Goal: Check status: Check status

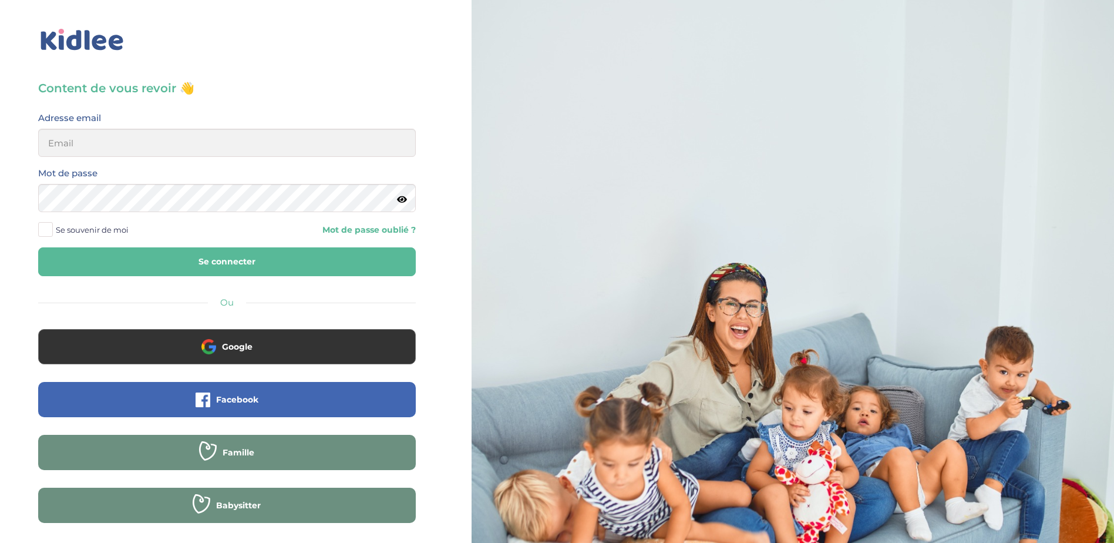
type input "[EMAIL_ADDRESS][DOMAIN_NAME]"
click at [48, 229] on span at bounding box center [45, 229] width 15 height 15
click at [0, 0] on input "Se souvenir de moi" at bounding box center [0, 0] width 0 height 0
click at [204, 260] on button "Se connecter" at bounding box center [227, 261] width 378 height 29
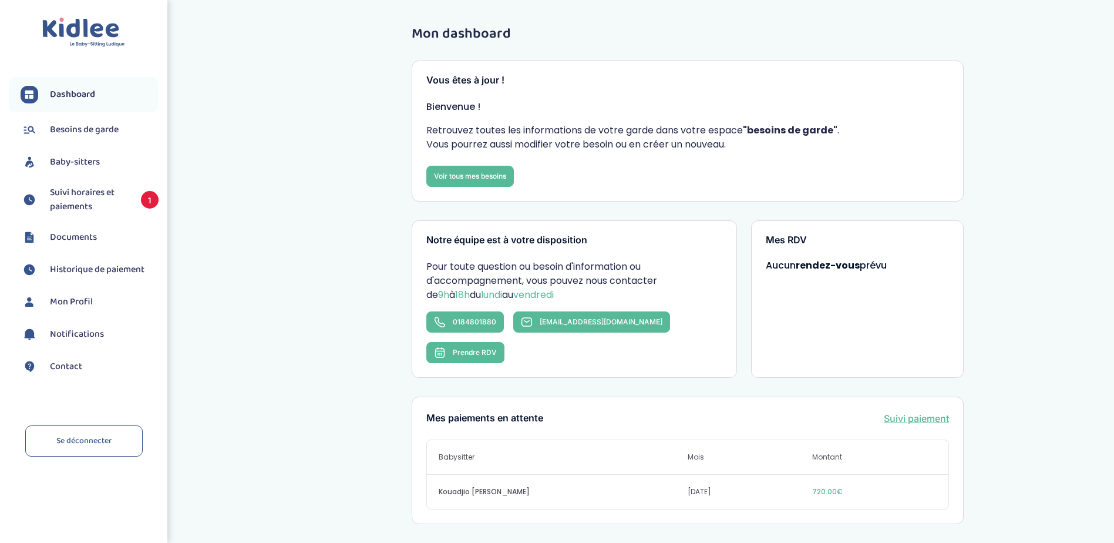
click at [104, 200] on span "Suivi horaires et paiements" at bounding box center [89, 200] width 79 height 28
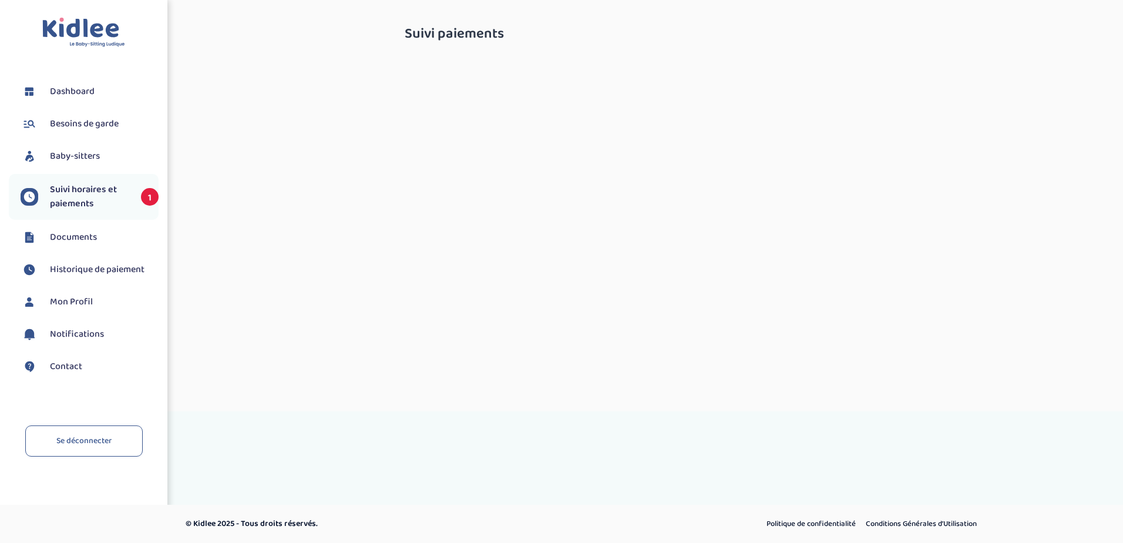
select select "septembre 2025"
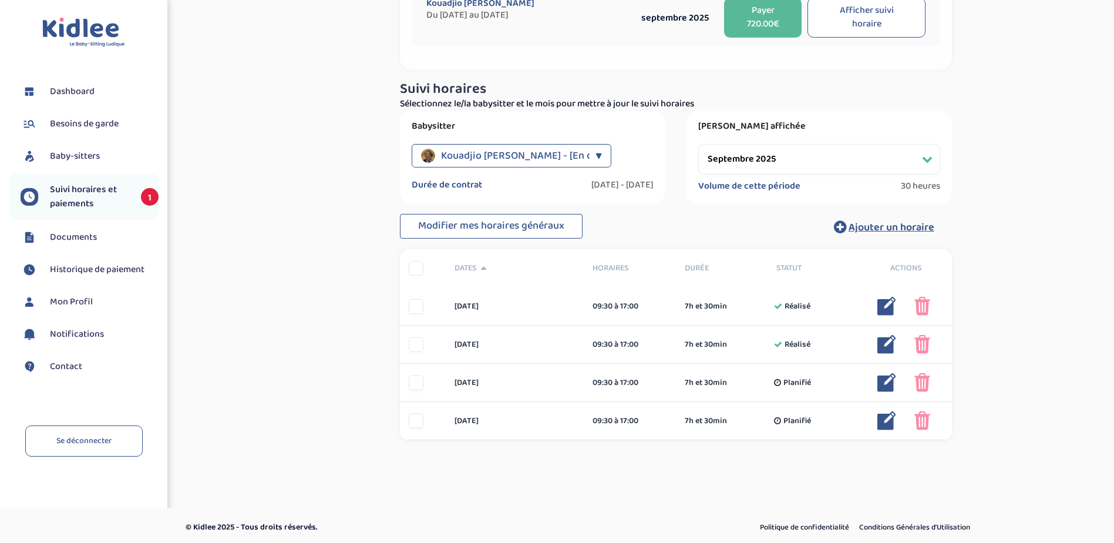
scroll to position [106, 0]
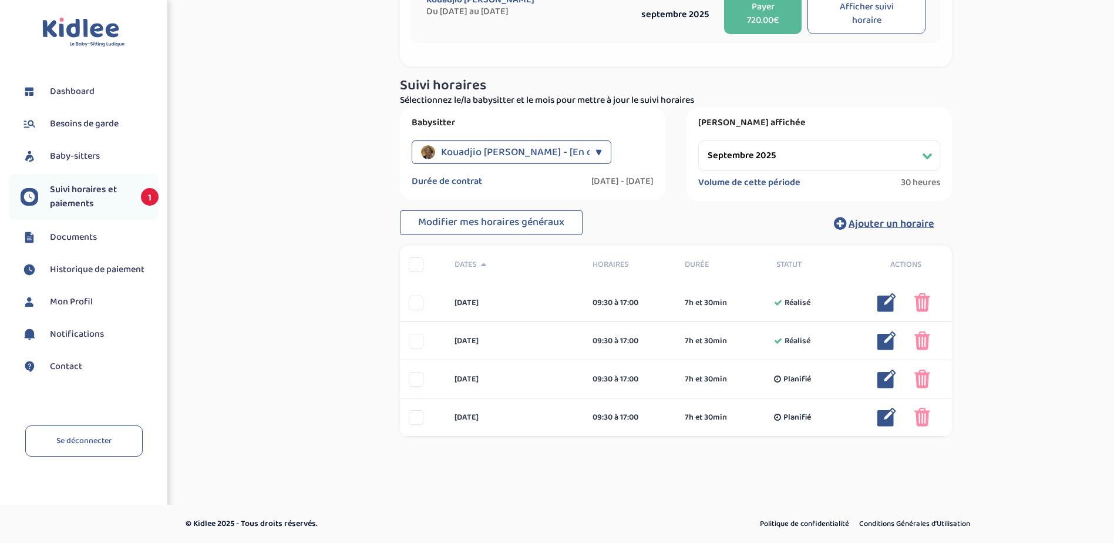
click at [59, 196] on span "Suivi horaires et paiements" at bounding box center [89, 197] width 79 height 28
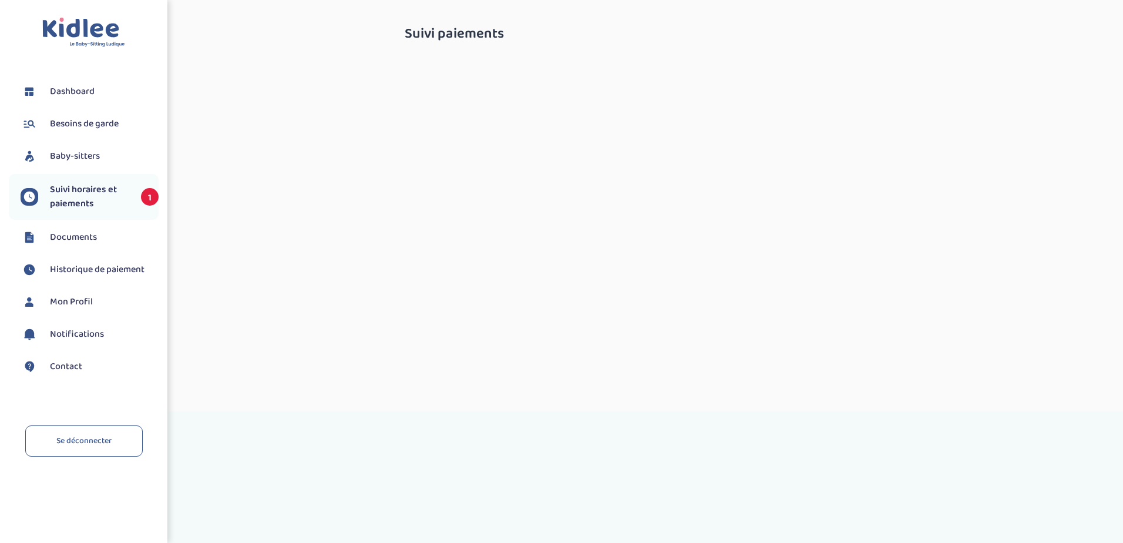
select select "septembre 2025"
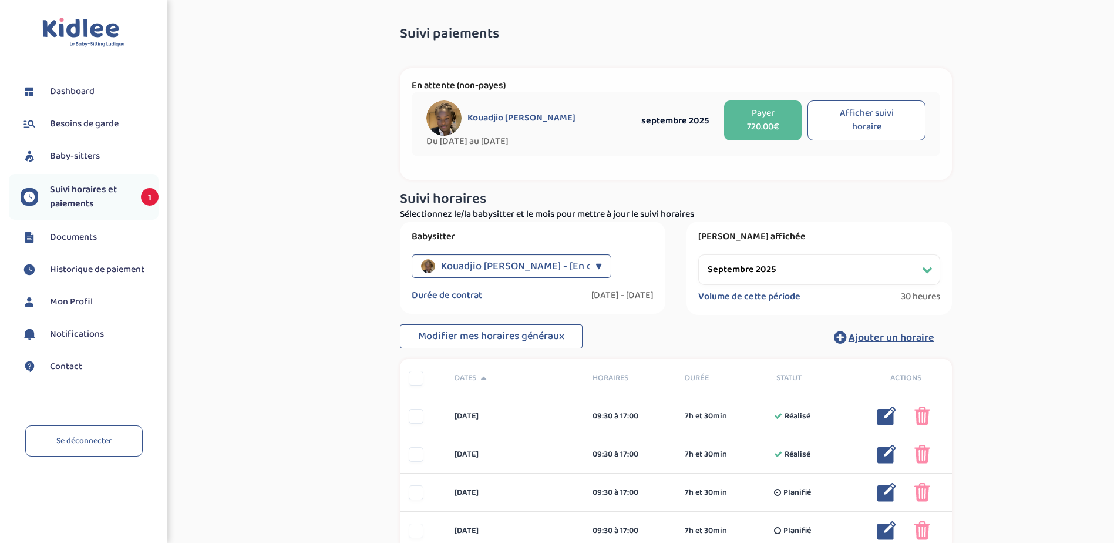
click at [71, 186] on span "Suivi horaires et paiements" at bounding box center [89, 197] width 79 height 28
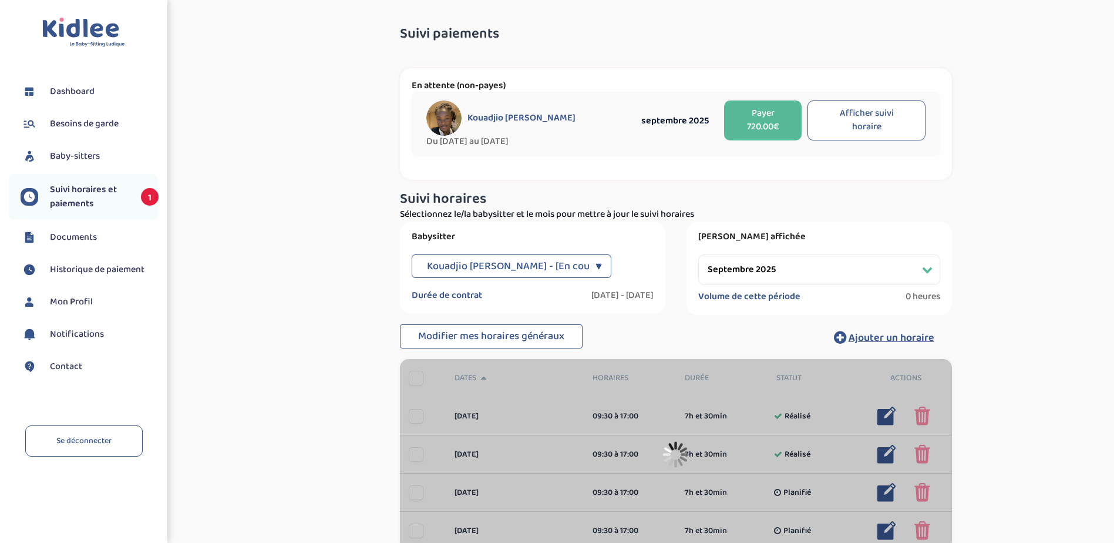
select select "septembre 2025"
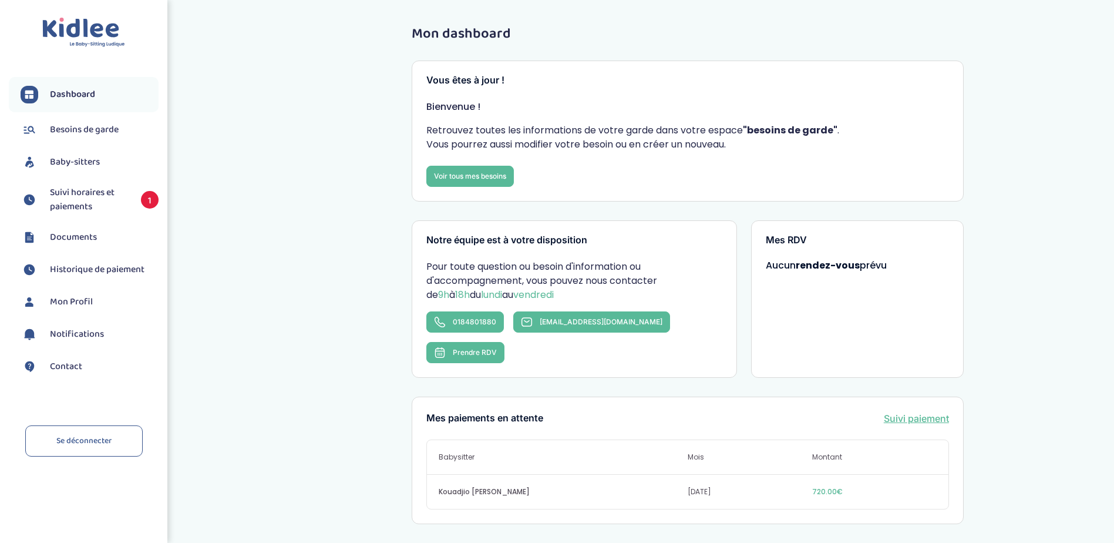
click at [66, 200] on span "Suivi horaires et paiements" at bounding box center [89, 200] width 79 height 28
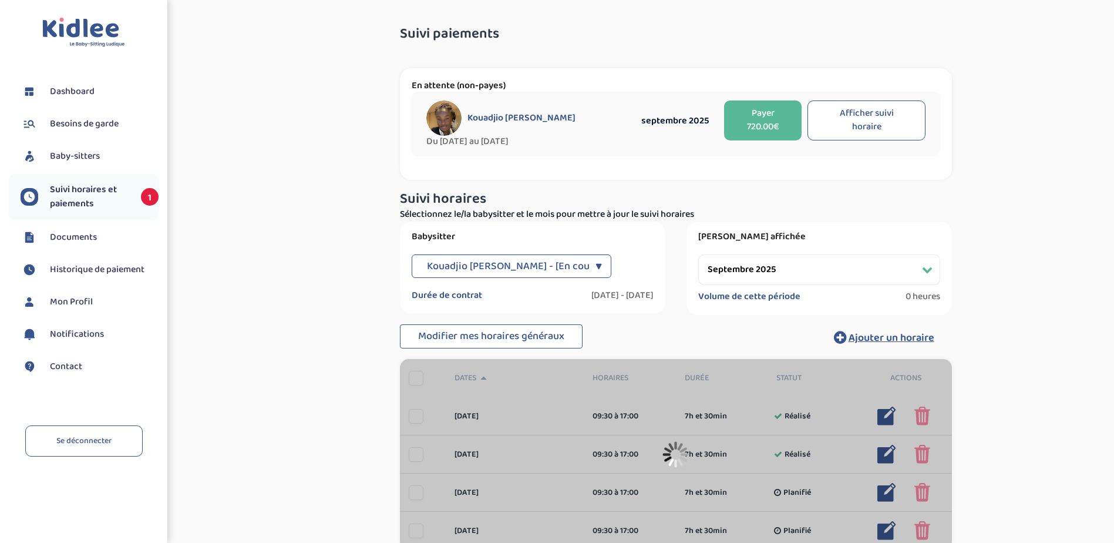
select select "septembre 2025"
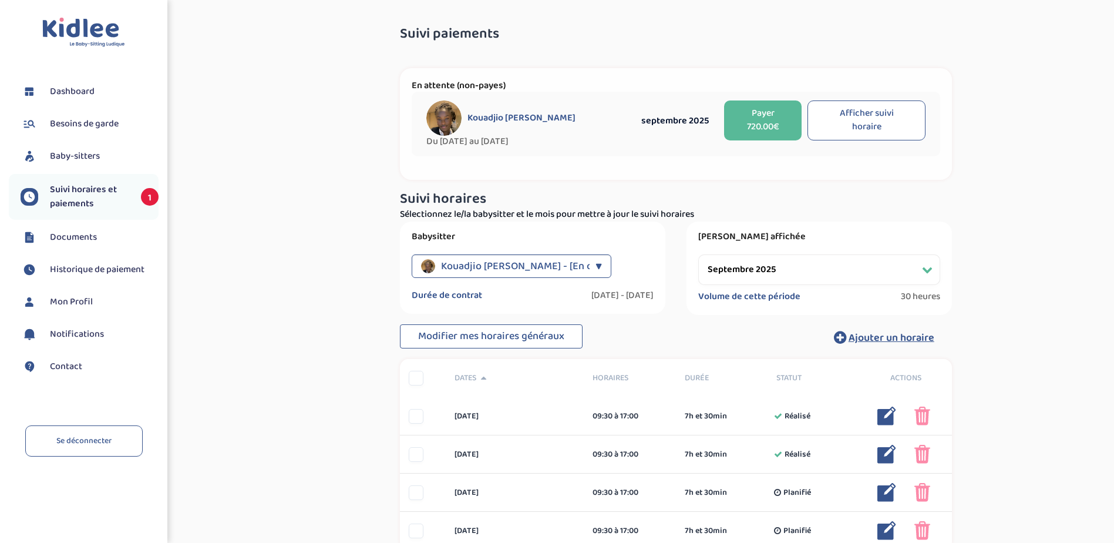
click at [95, 196] on span "Suivi horaires et paiements" at bounding box center [89, 197] width 79 height 28
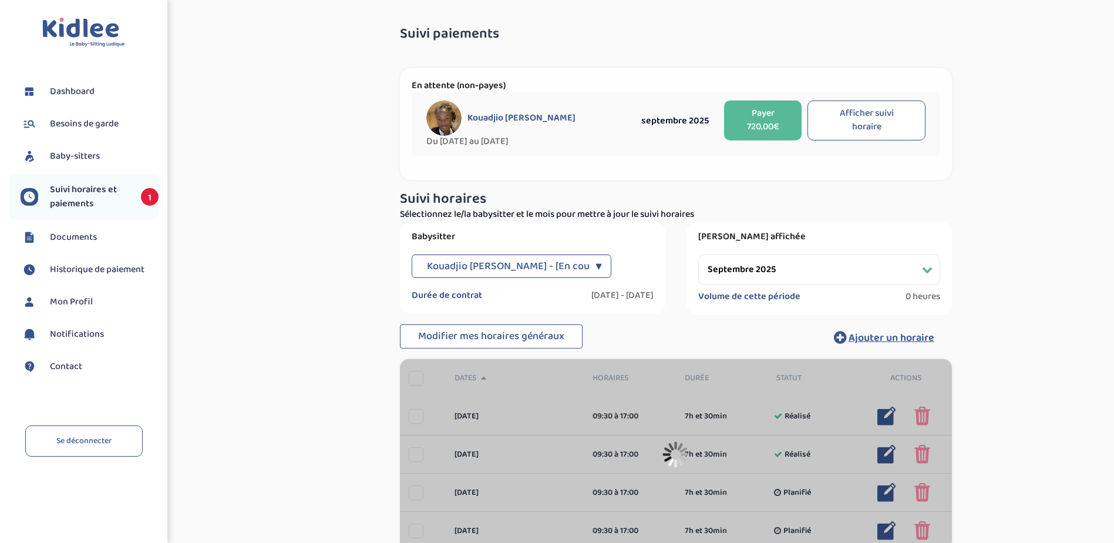
select select "septembre 2025"
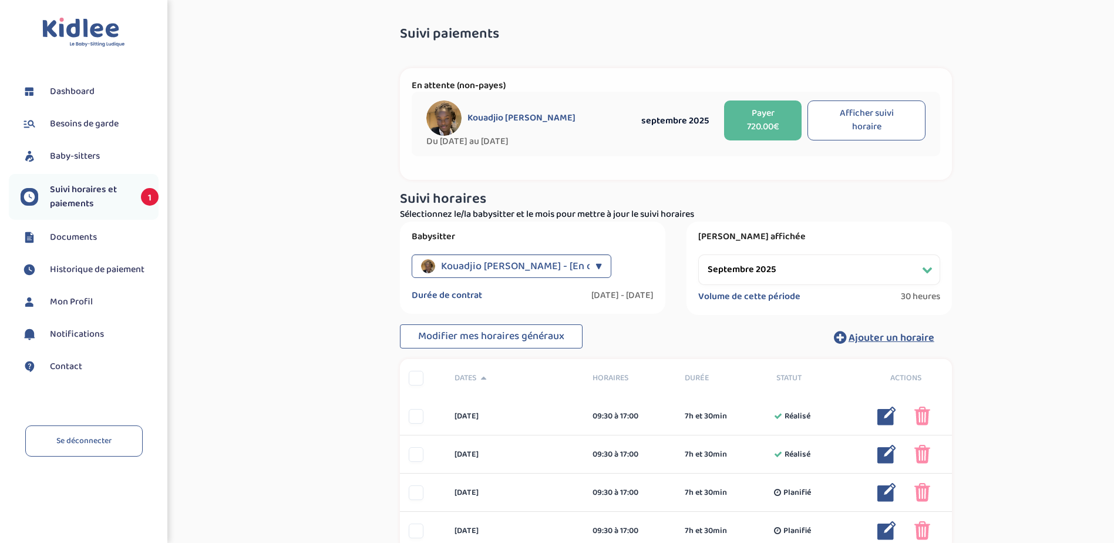
click at [83, 94] on span "Dashboard" at bounding box center [72, 92] width 45 height 14
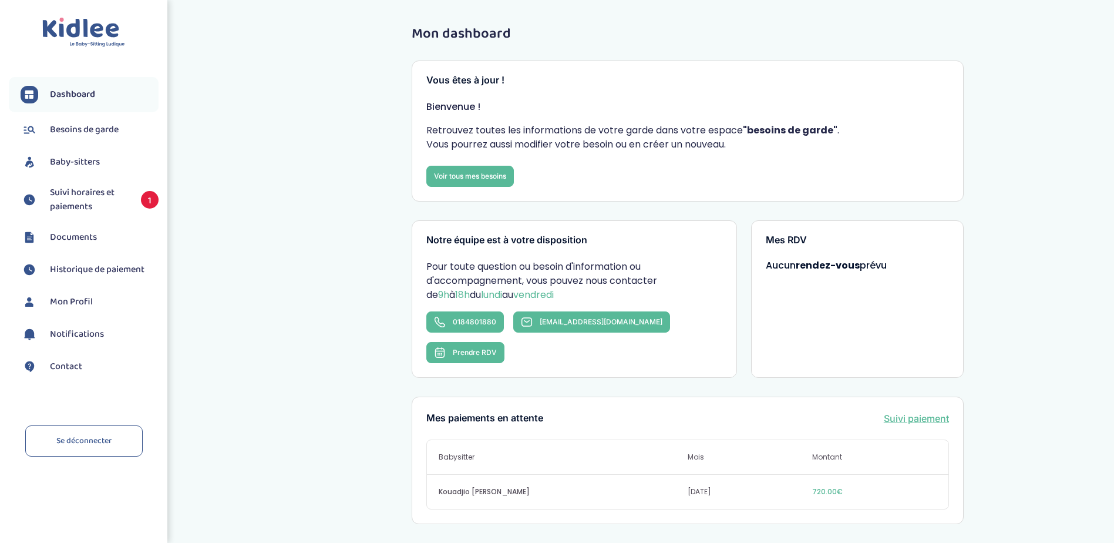
click at [72, 96] on span "Dashboard" at bounding box center [72, 94] width 45 height 14
